Goal: Task Accomplishment & Management: Use online tool/utility

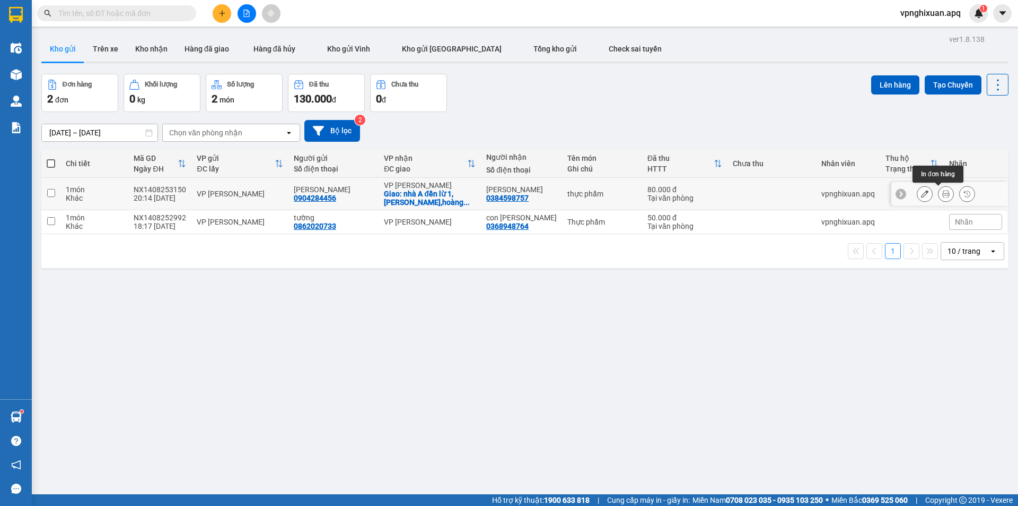
click at [943, 194] on icon at bounding box center [946, 193] width 7 height 7
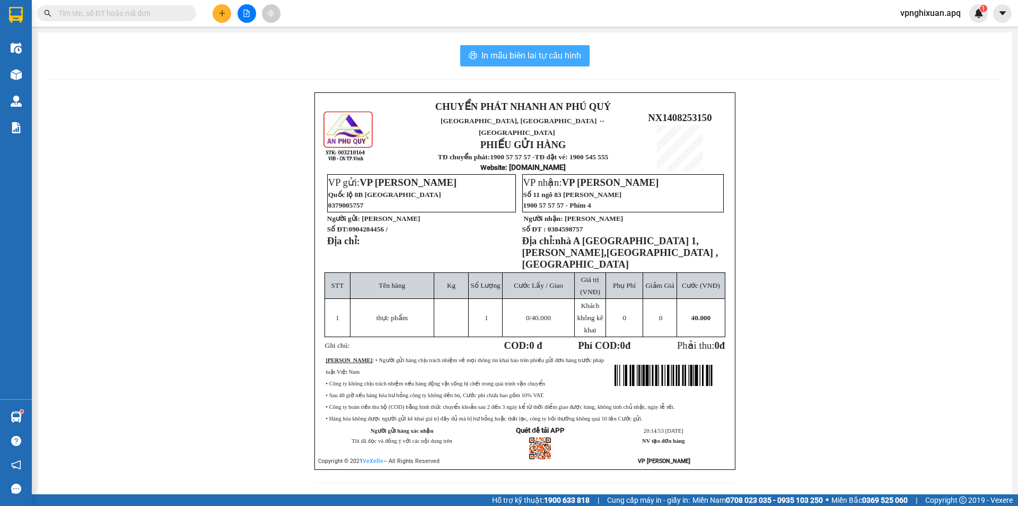
click at [566, 56] on span "In mẫu biên lai tự cấu hình" at bounding box center [532, 55] width 100 height 13
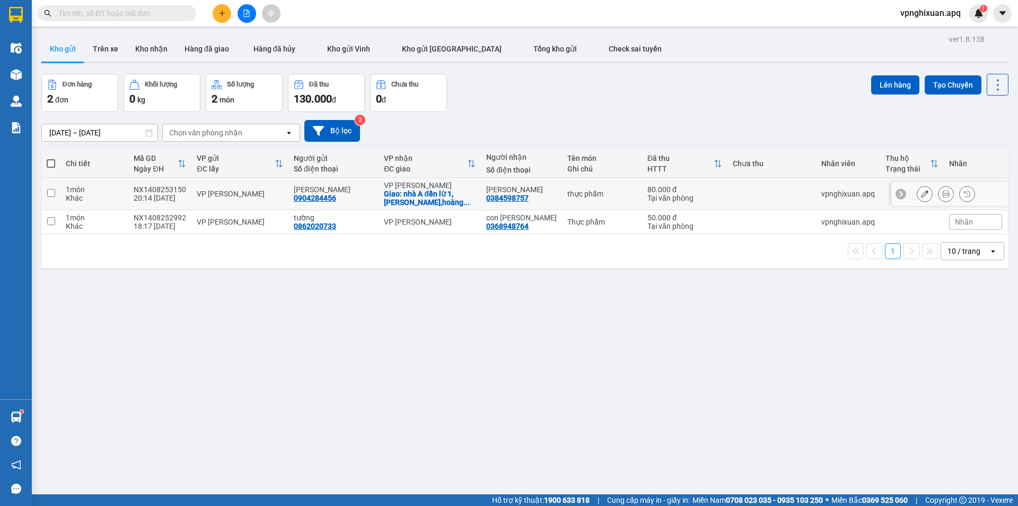
click at [943, 195] on icon at bounding box center [946, 193] width 7 height 7
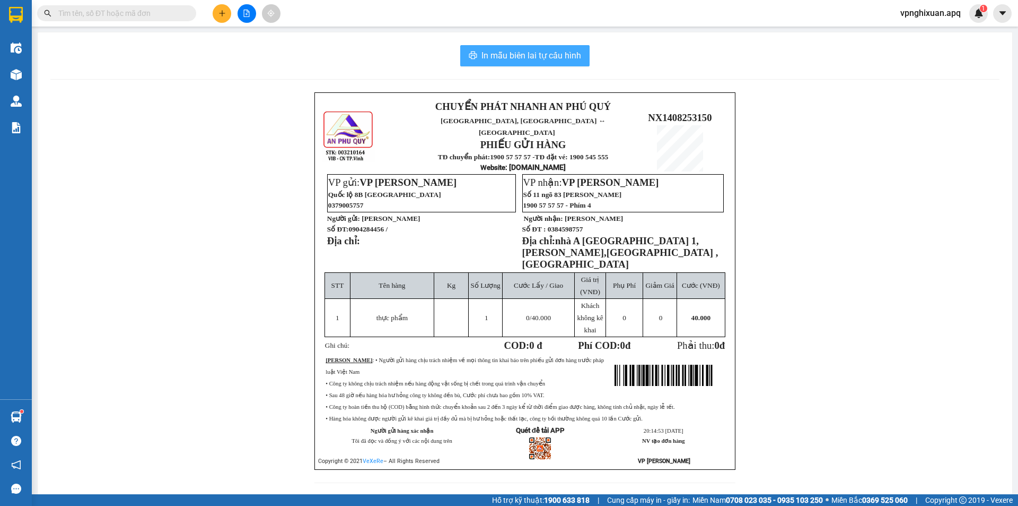
click at [542, 53] on span "In mẫu biên lai tự cấu hình" at bounding box center [532, 55] width 100 height 13
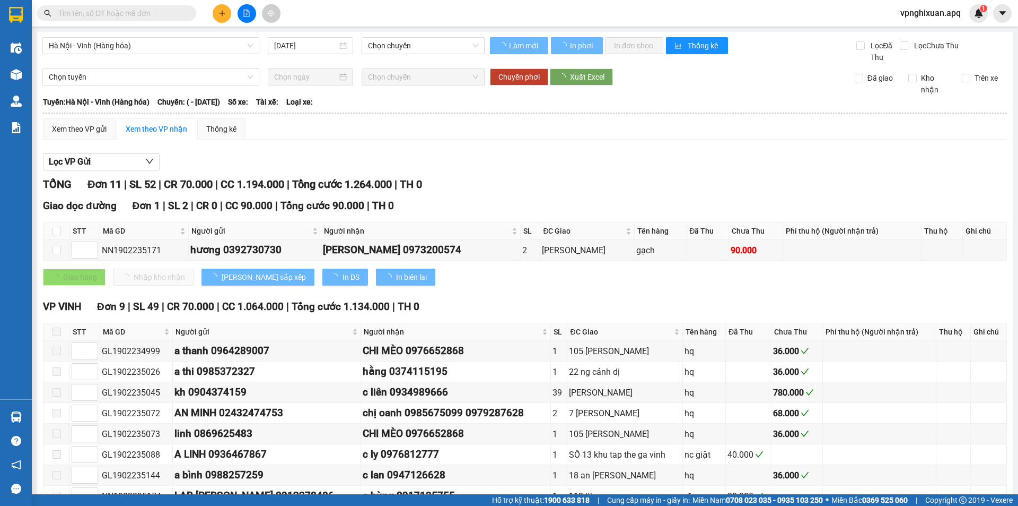
type input "[DATE]"
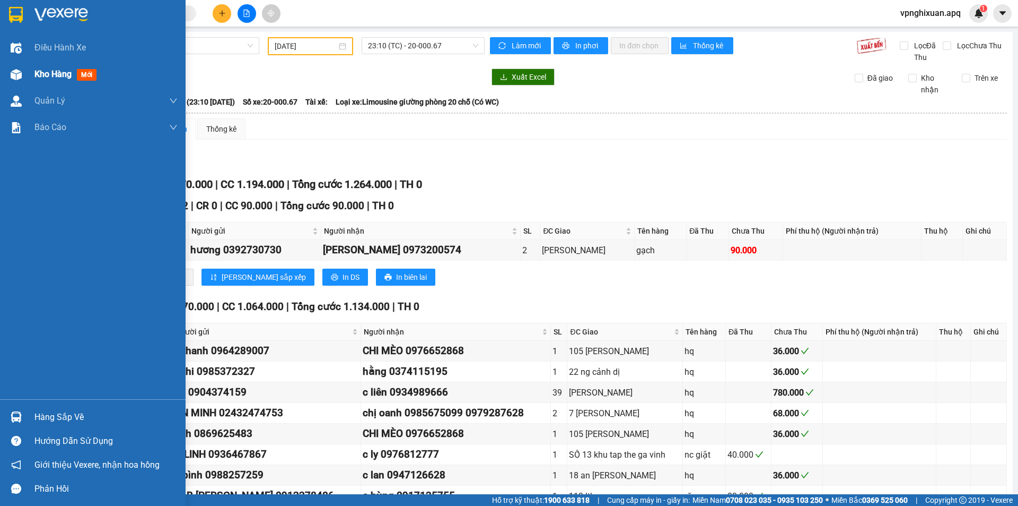
click at [64, 77] on span "Kho hàng" at bounding box center [52, 74] width 37 height 10
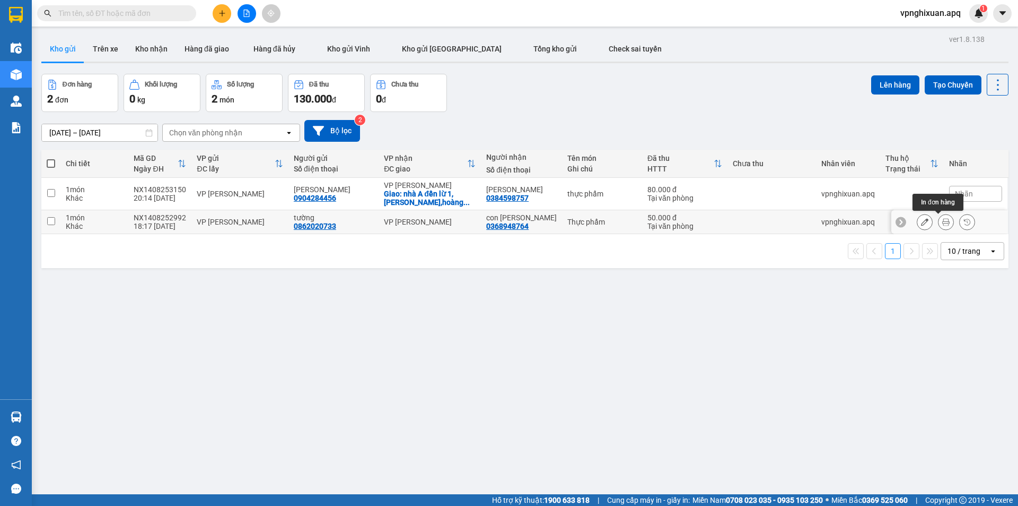
click at [943, 221] on icon at bounding box center [946, 221] width 7 height 7
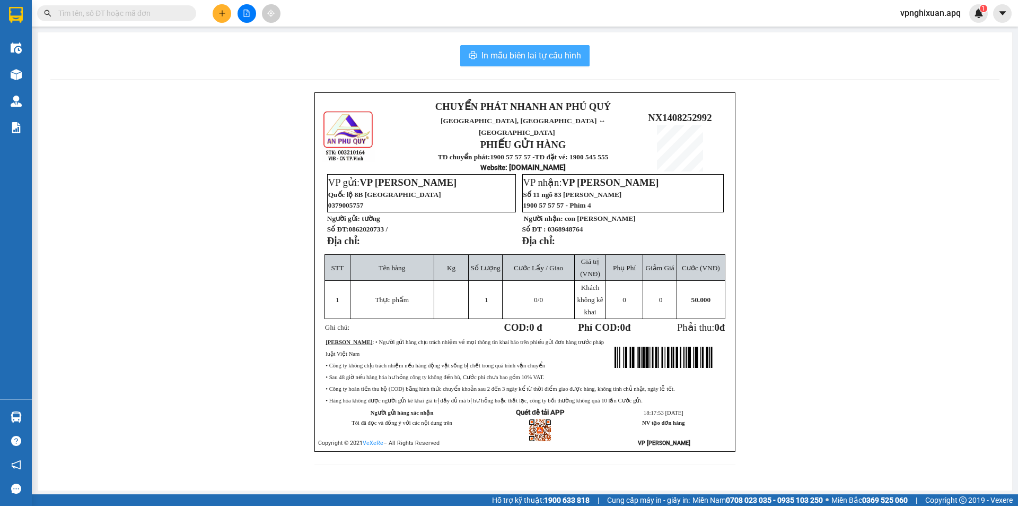
click at [517, 65] on button "In mẫu biên lai tự cấu hình" at bounding box center [524, 55] width 129 height 21
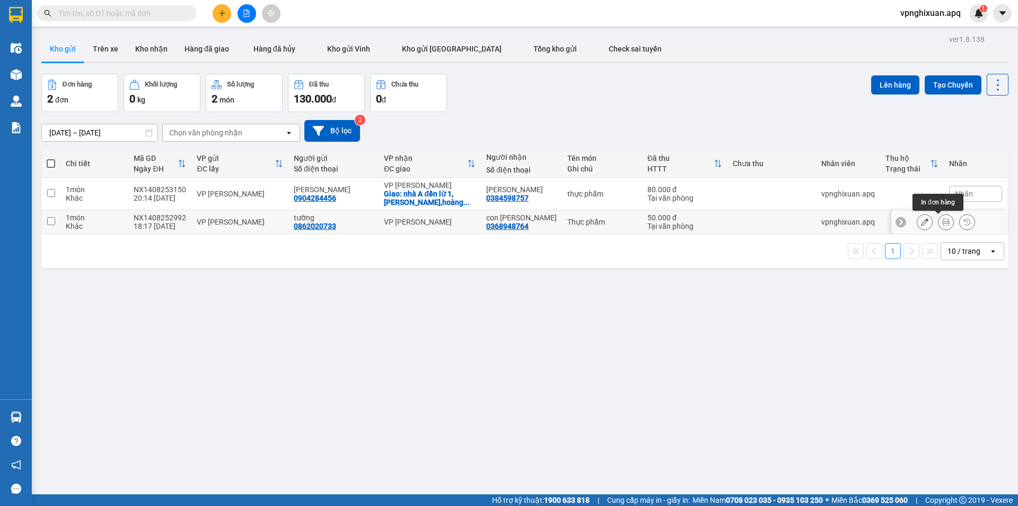
click at [944, 220] on button at bounding box center [946, 222] width 15 height 19
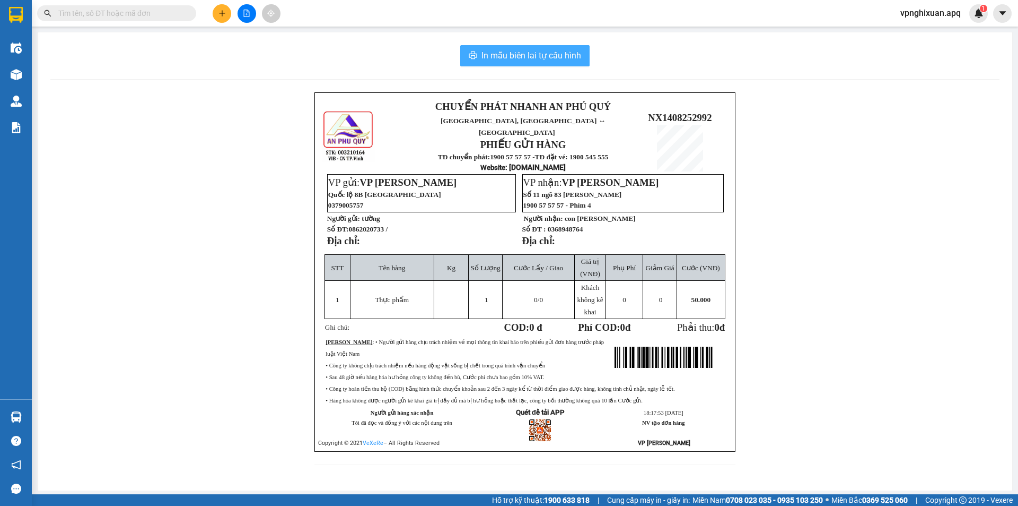
click at [532, 59] on span "In mẫu biên lai tự cấu hình" at bounding box center [532, 55] width 100 height 13
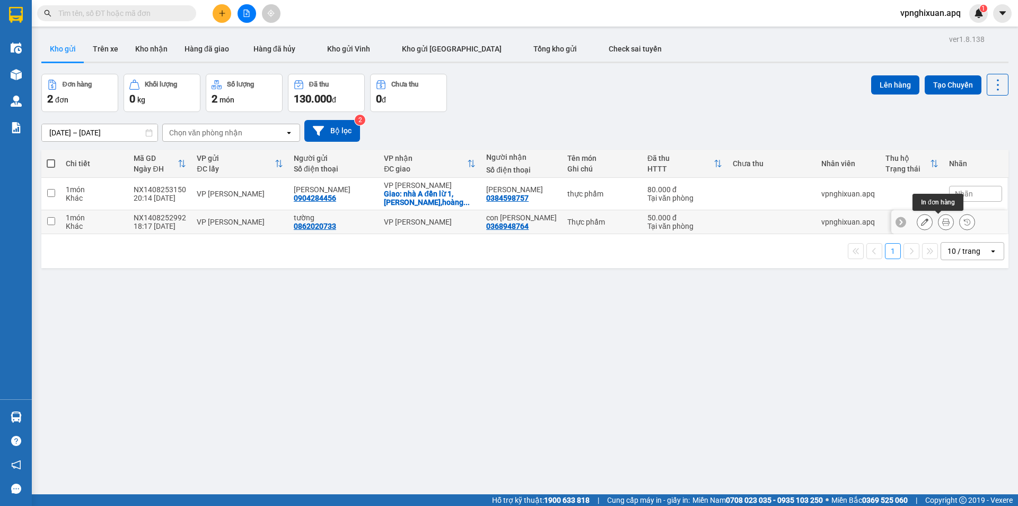
click at [943, 223] on icon at bounding box center [946, 221] width 7 height 7
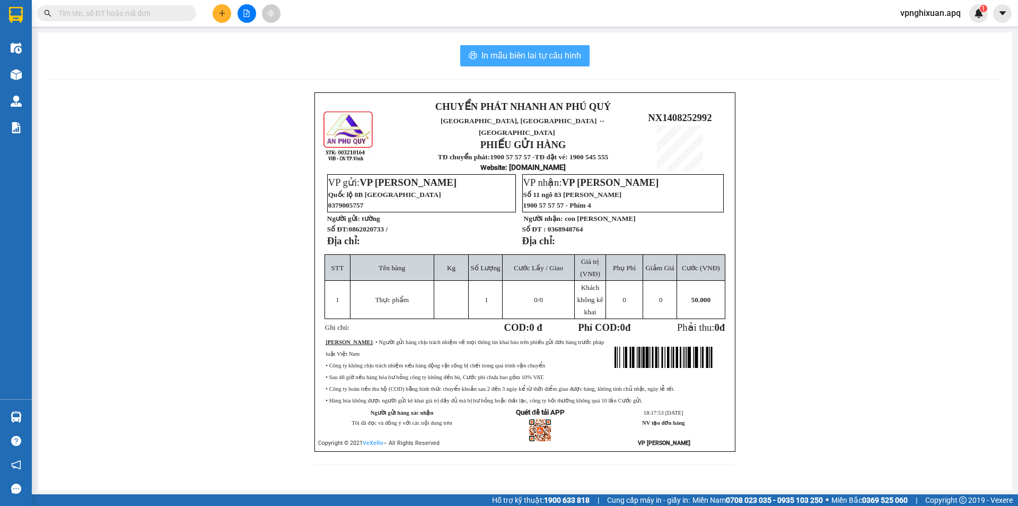
click at [494, 56] on span "In mẫu biên lai tự cấu hình" at bounding box center [532, 55] width 100 height 13
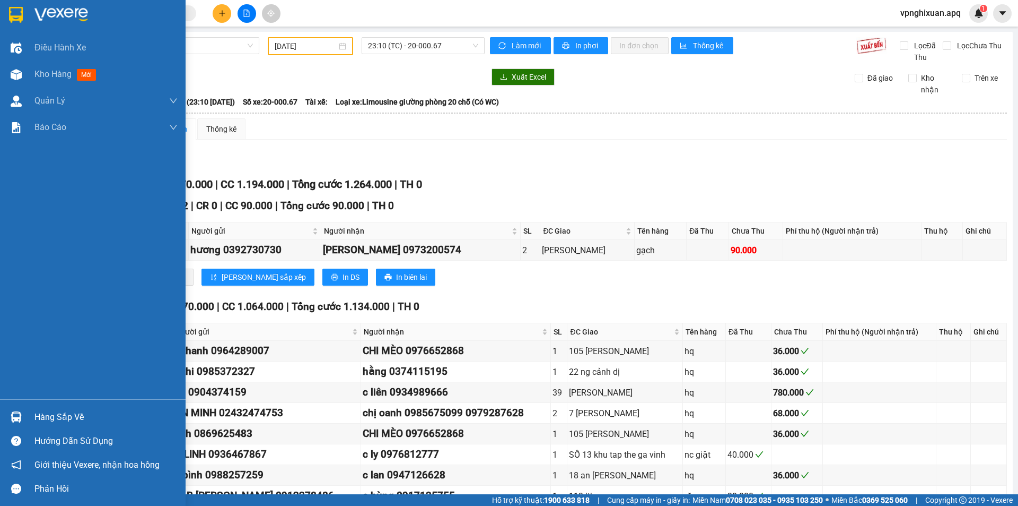
drag, startPoint x: 63, startPoint y: 413, endPoint x: 77, endPoint y: 414, distance: 13.8
click at [66, 414] on div "Hàng sắp về" at bounding box center [105, 417] width 143 height 16
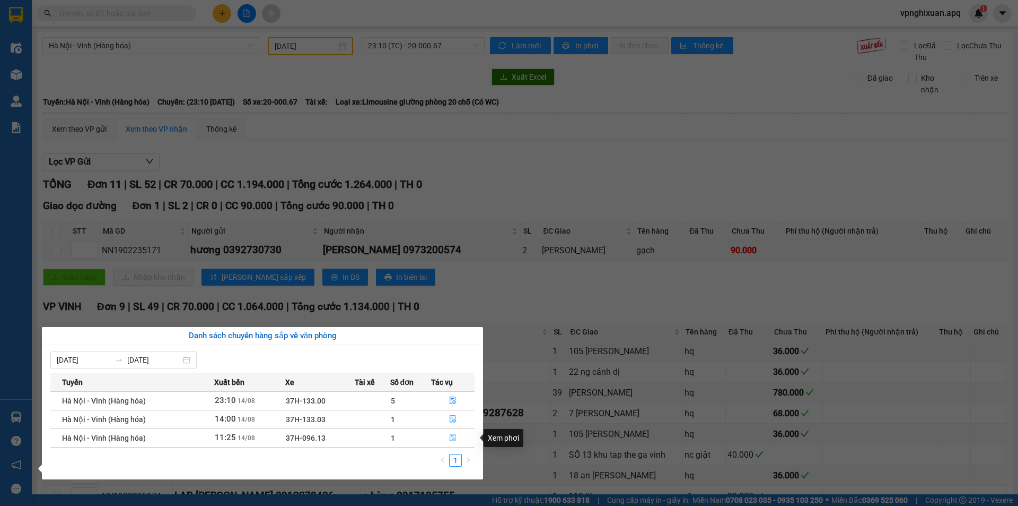
click at [450, 439] on icon "file-done" at bounding box center [452, 436] width 7 height 7
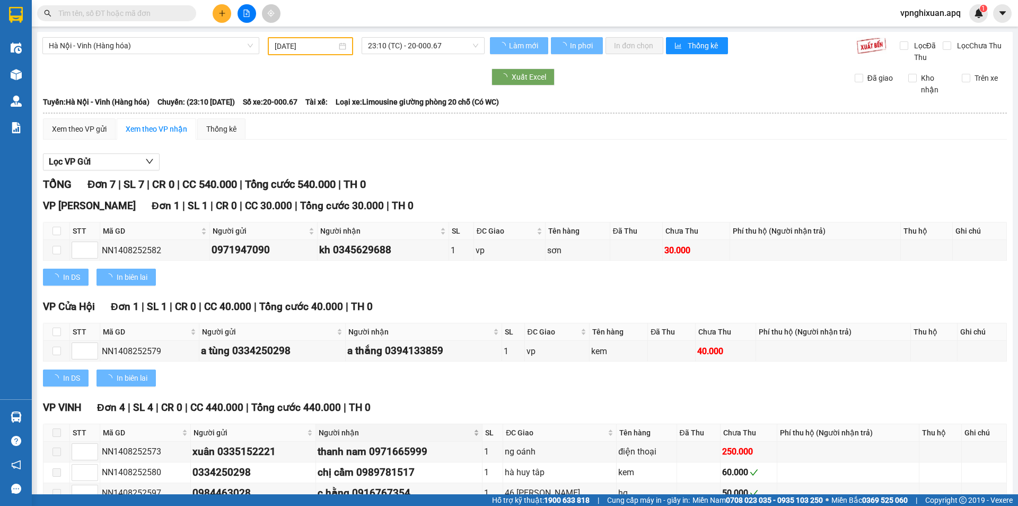
type input "[DATE]"
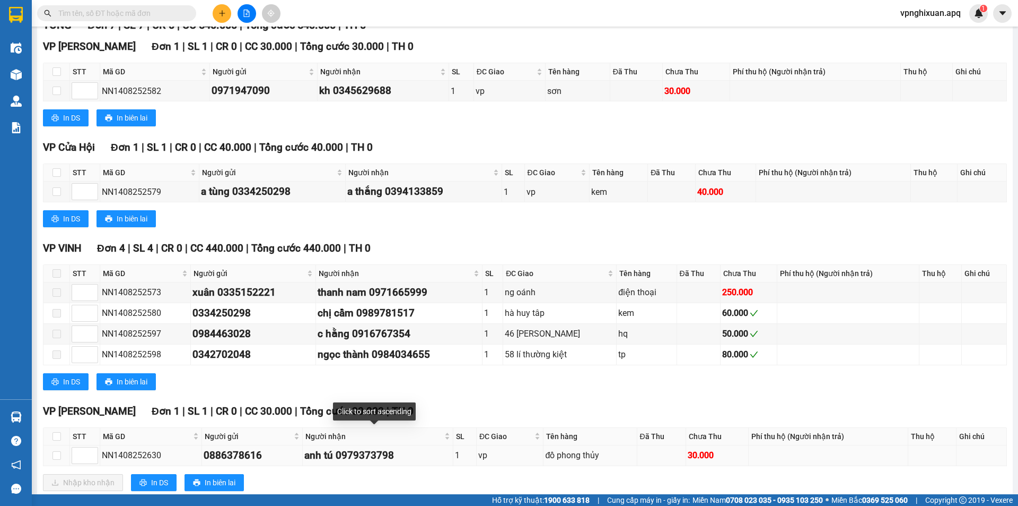
scroll to position [186, 0]
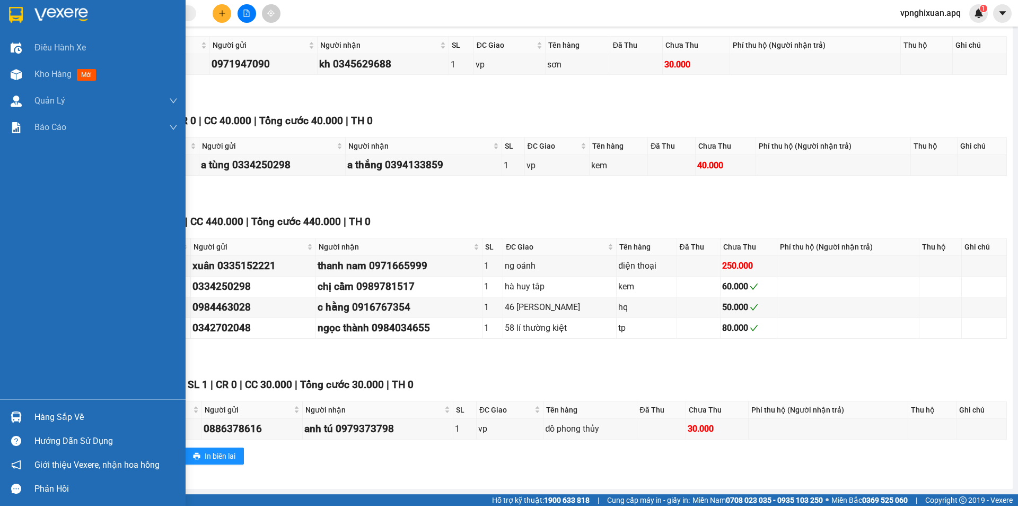
drag, startPoint x: 41, startPoint y: 415, endPoint x: 155, endPoint y: 409, distance: 114.2
click at [49, 415] on div "Hàng sắp về" at bounding box center [105, 417] width 143 height 16
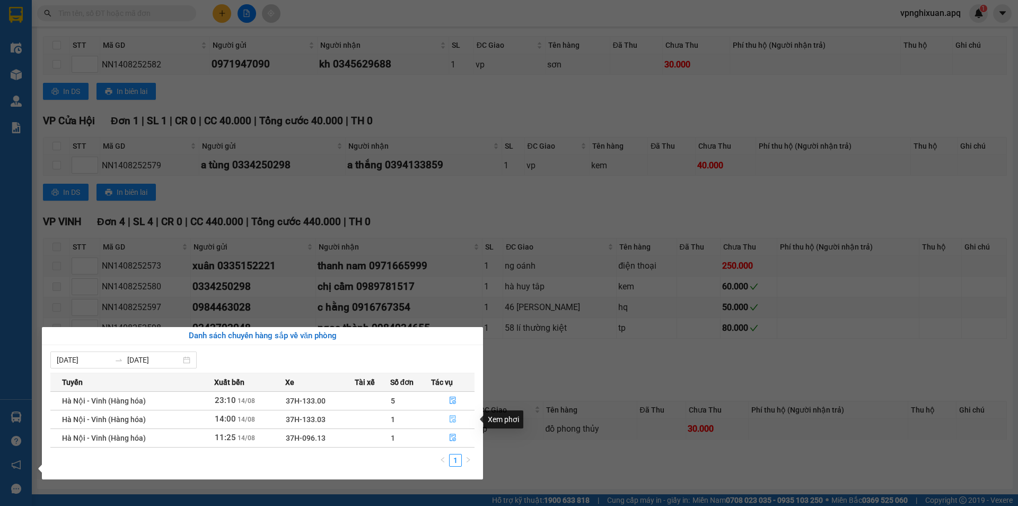
drag, startPoint x: 455, startPoint y: 419, endPoint x: 465, endPoint y: 416, distance: 9.8
click at [456, 419] on icon "file-done" at bounding box center [452, 418] width 7 height 7
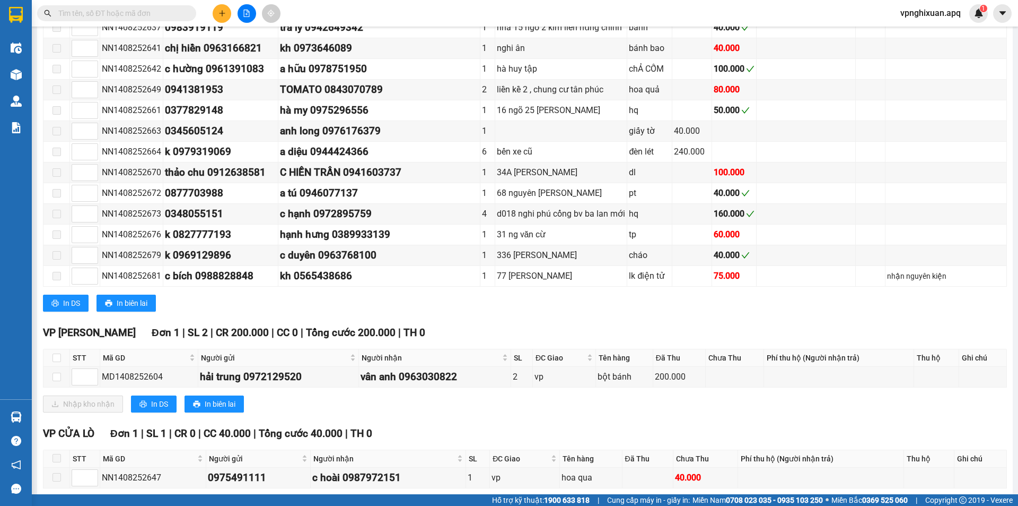
scroll to position [696, 0]
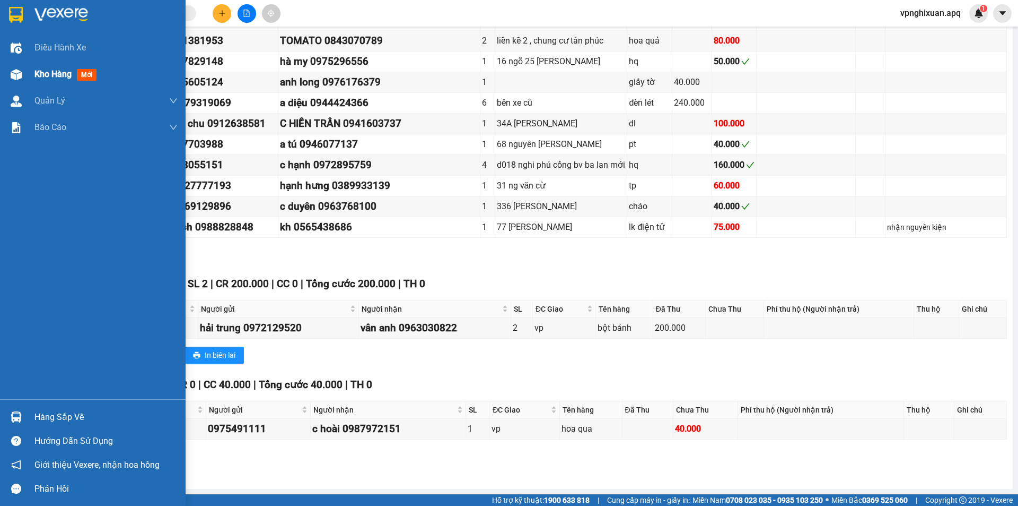
click at [70, 70] on div "Kho hàng mới" at bounding box center [105, 74] width 143 height 27
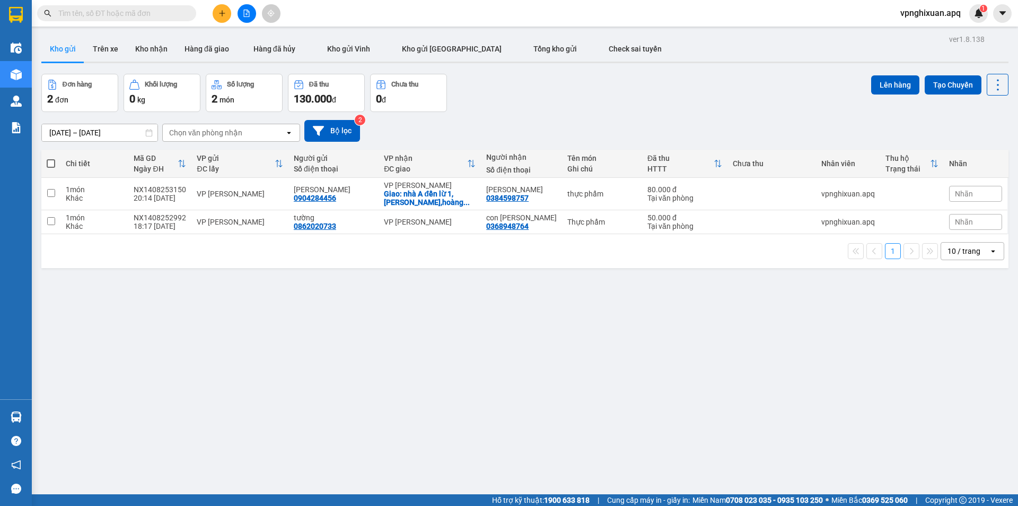
click at [51, 162] on span at bounding box center [51, 163] width 8 height 8
click at [51, 158] on input "checkbox" at bounding box center [51, 158] width 0 height 0
checkbox input "true"
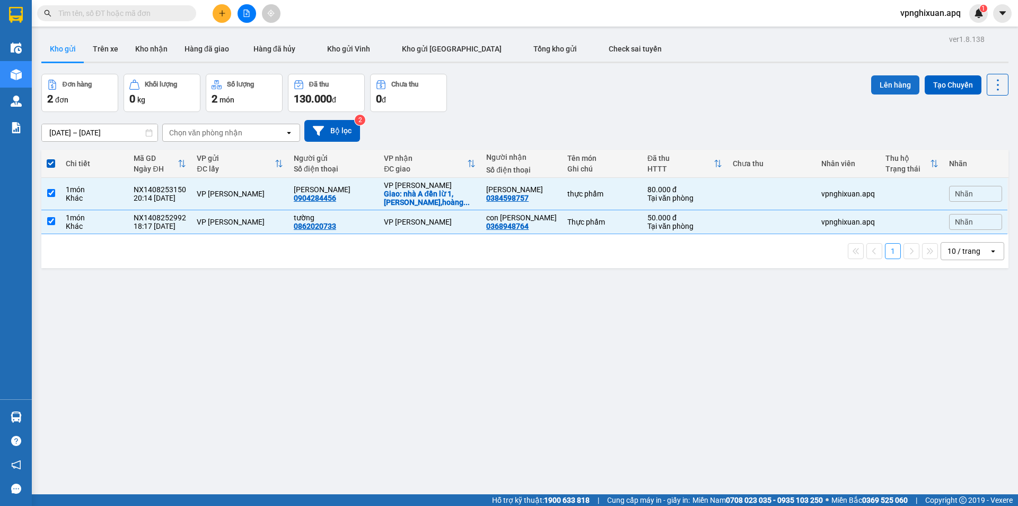
click at [896, 84] on button "Lên hàng" at bounding box center [896, 84] width 48 height 19
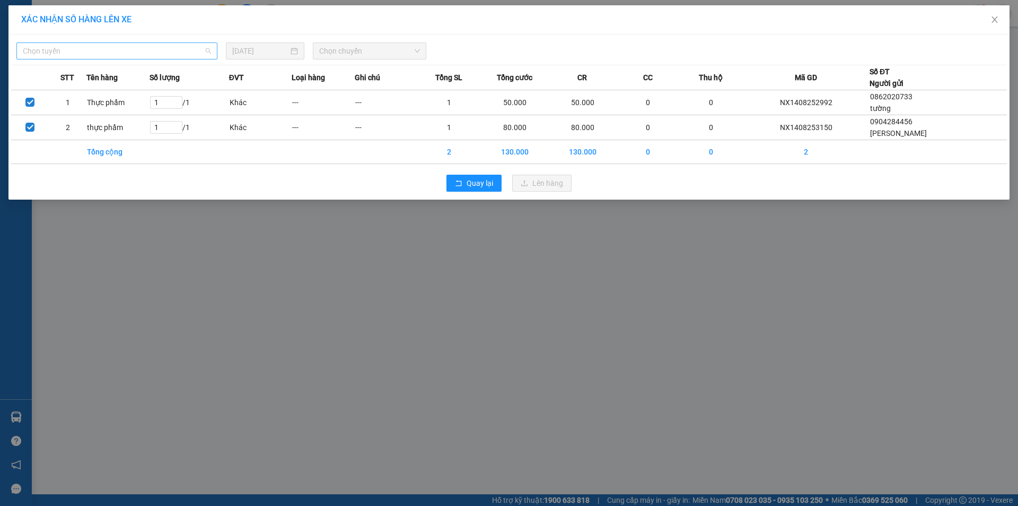
drag, startPoint x: 101, startPoint y: 47, endPoint x: 80, endPoint y: 72, distance: 33.1
click at [100, 48] on span "Chọn tuyến" at bounding box center [117, 51] width 188 height 16
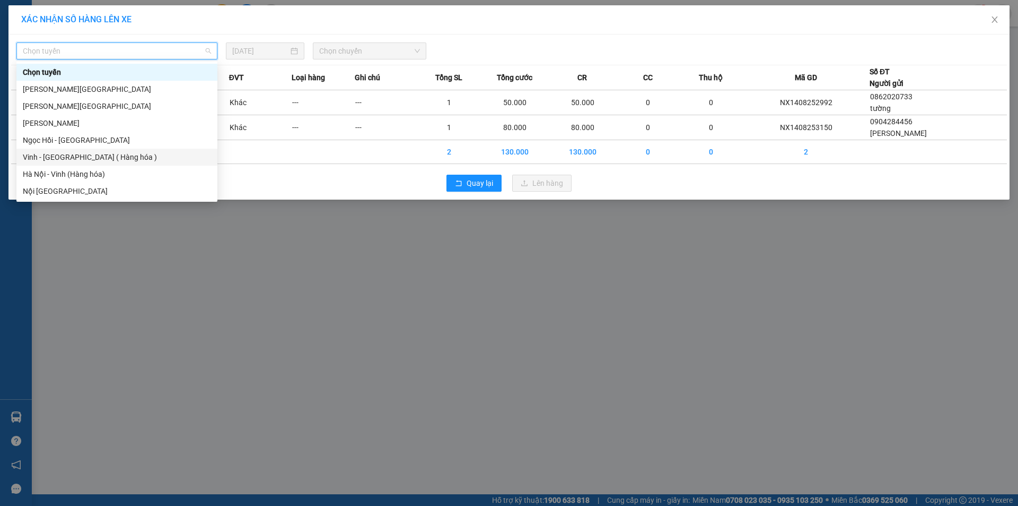
click at [83, 155] on div "Vinh - Hà Nội ( Hàng hóa )" at bounding box center [117, 157] width 188 height 12
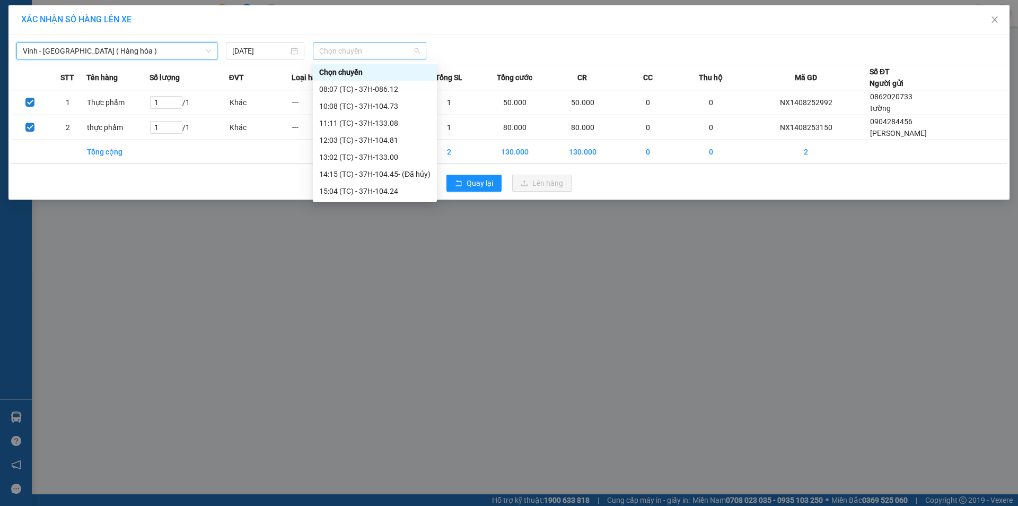
drag, startPoint x: 360, startPoint y: 53, endPoint x: 359, endPoint y: 81, distance: 27.6
click at [360, 54] on span "Chọn chuyến" at bounding box center [369, 51] width 101 height 16
click at [378, 190] on div "23:19 (TC) - 37H-133.03" at bounding box center [374, 191] width 111 height 12
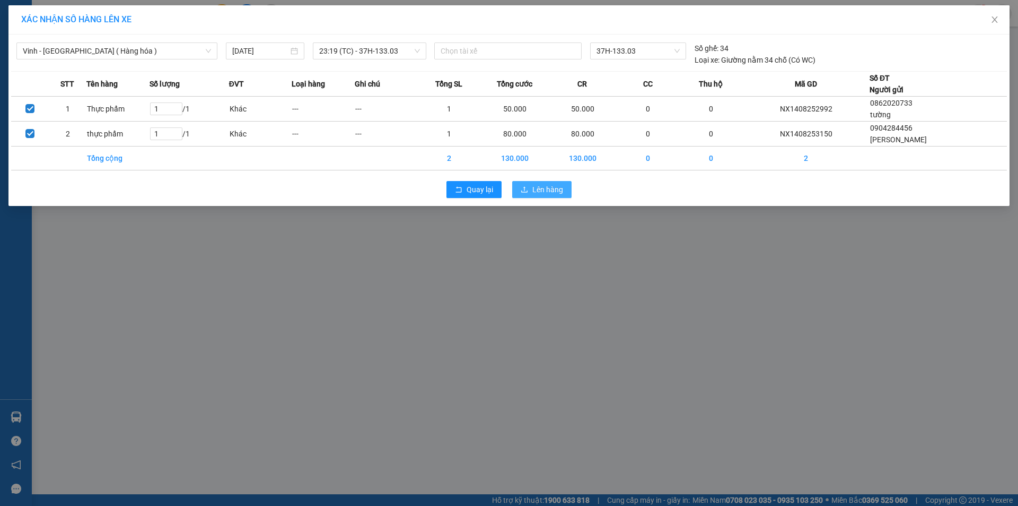
click at [541, 188] on span "Lên hàng" at bounding box center [548, 190] width 31 height 12
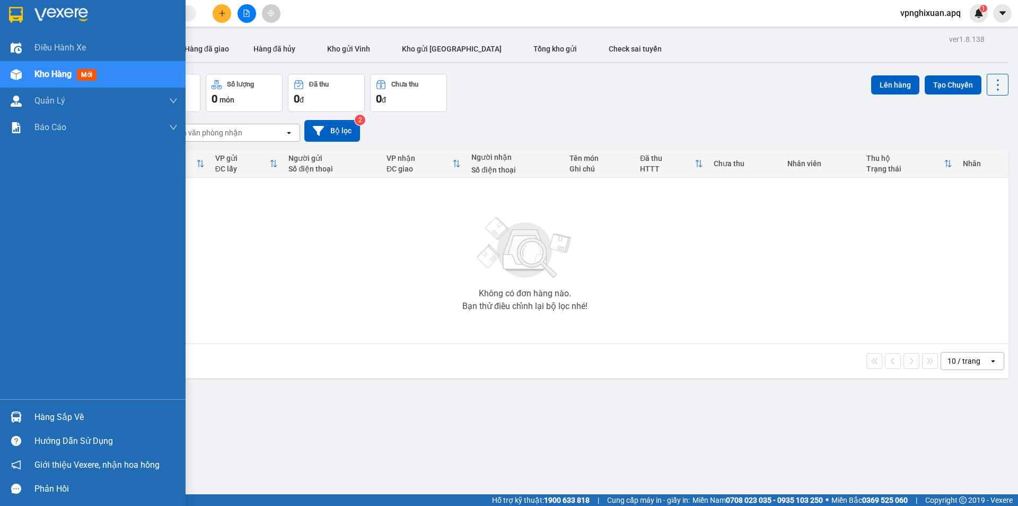
click at [58, 419] on div "Hàng sắp về" at bounding box center [105, 417] width 143 height 16
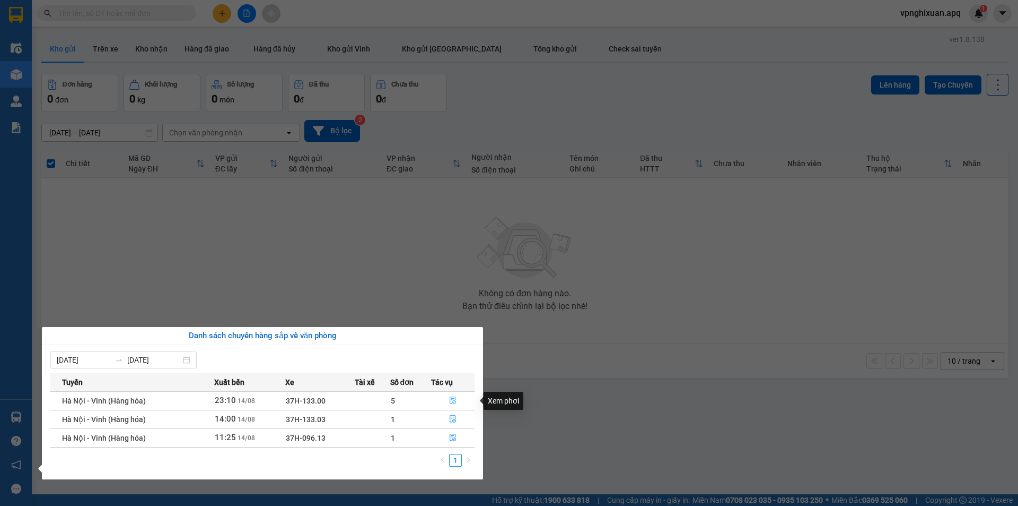
click at [454, 399] on icon "file-done" at bounding box center [452, 399] width 7 height 7
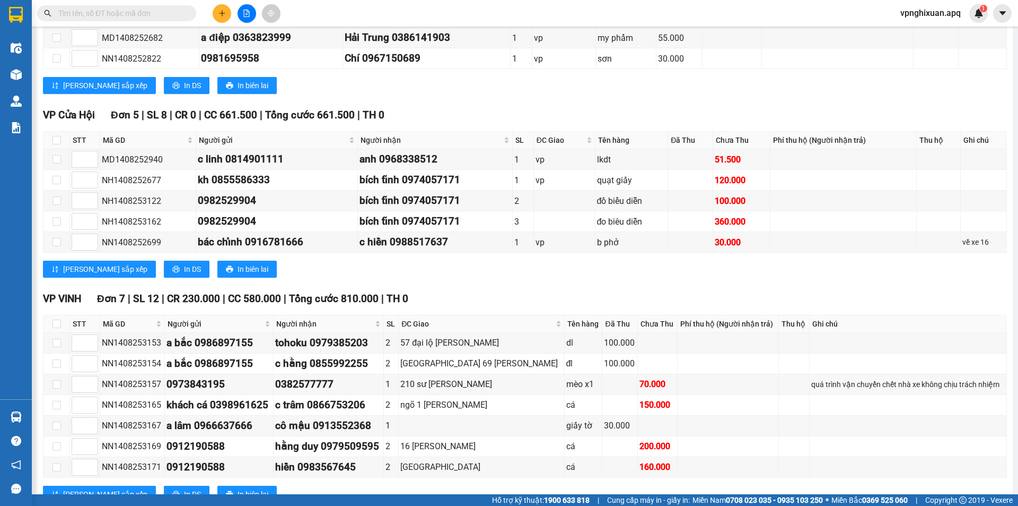
scroll to position [424, 0]
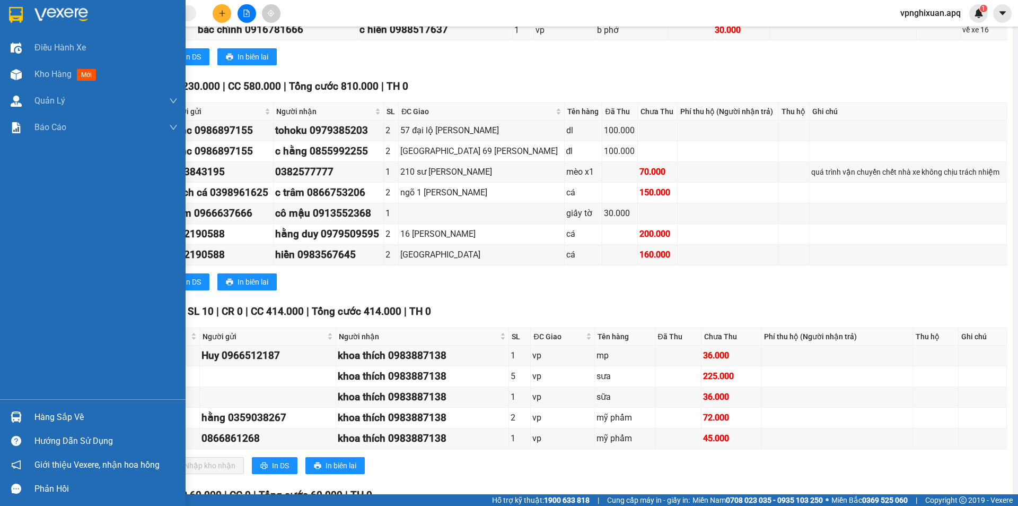
click at [41, 415] on div "Hàng sắp về" at bounding box center [105, 417] width 143 height 16
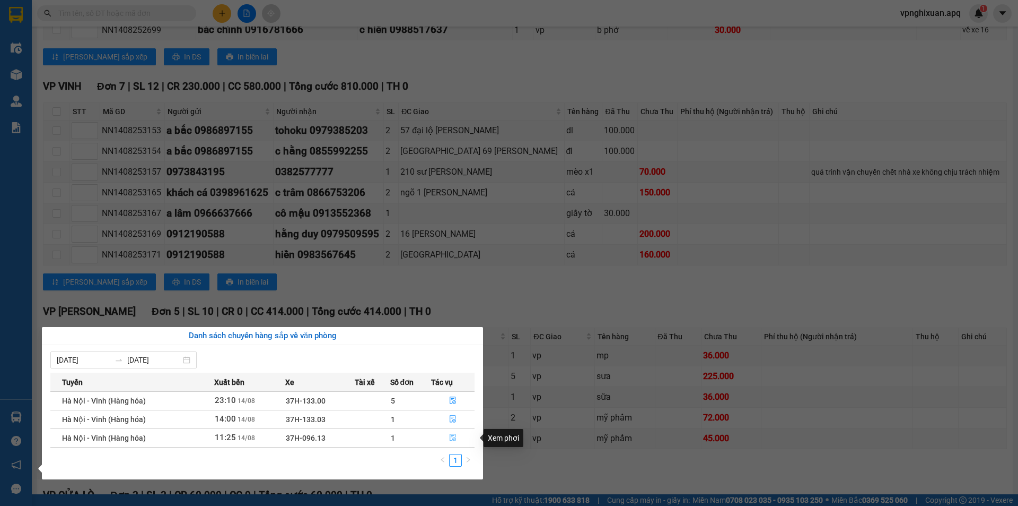
click at [451, 437] on icon "file-done" at bounding box center [452, 436] width 7 height 7
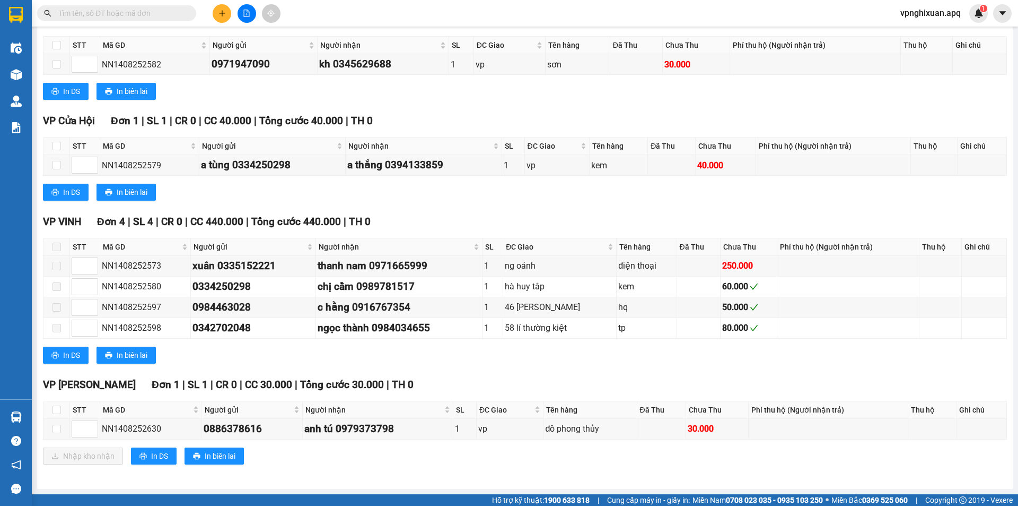
scroll to position [186, 0]
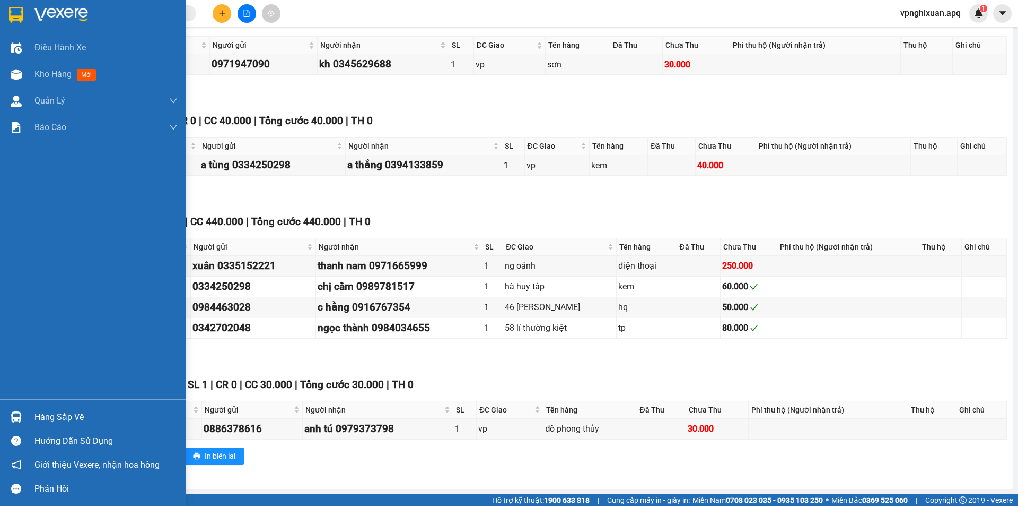
drag, startPoint x: 74, startPoint y: 421, endPoint x: 159, endPoint y: 429, distance: 85.8
click at [80, 421] on div "Hàng sắp về" at bounding box center [105, 417] width 143 height 16
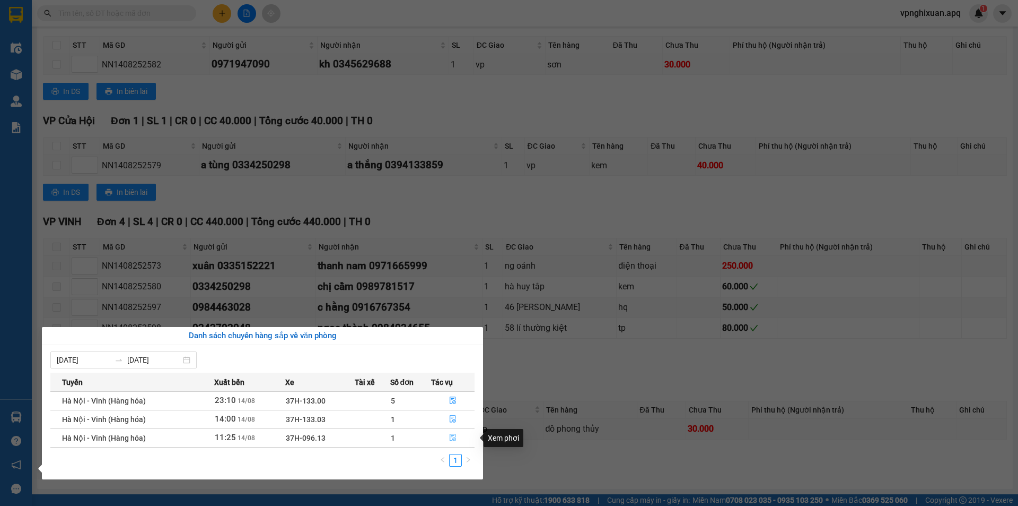
click at [456, 437] on icon "file-done" at bounding box center [453, 437] width 6 height 7
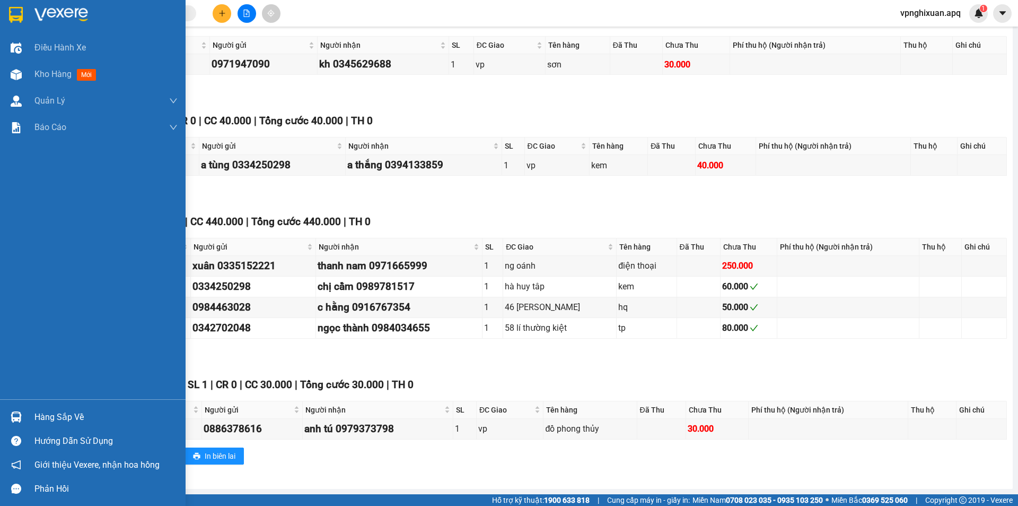
click at [51, 416] on div "Hàng sắp về" at bounding box center [105, 417] width 143 height 16
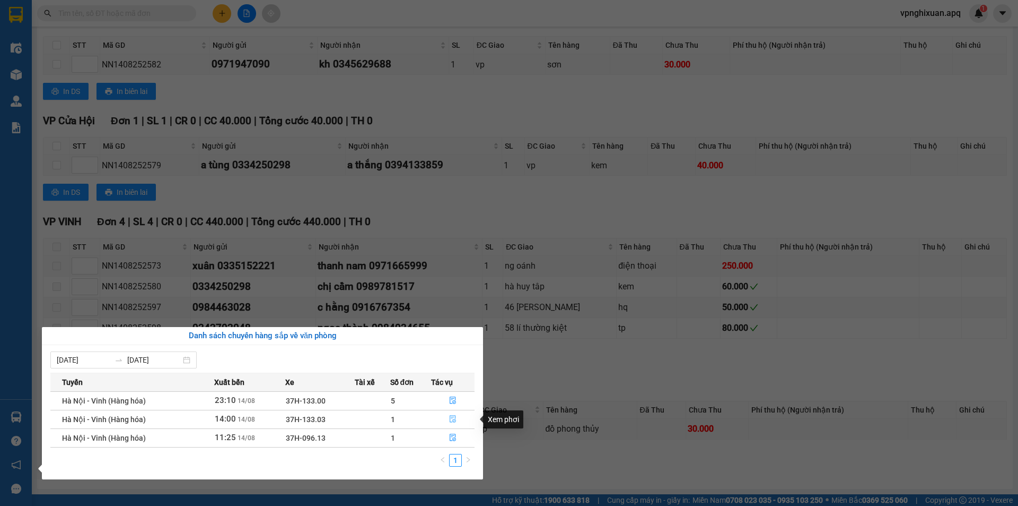
click at [454, 420] on icon "file-done" at bounding box center [453, 418] width 6 height 7
